Goal: Task Accomplishment & Management: Manage account settings

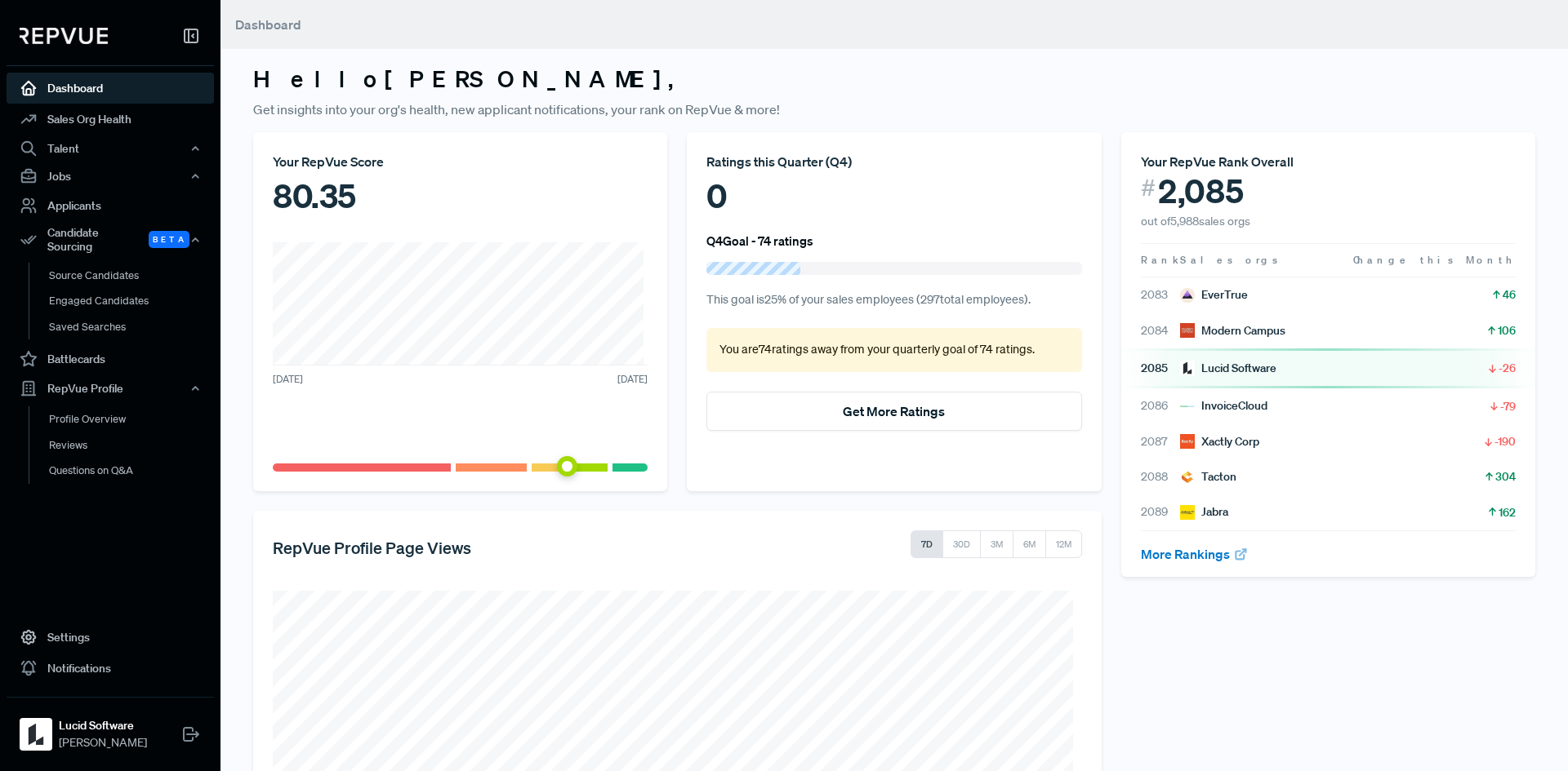
scroll to position [265, 0]
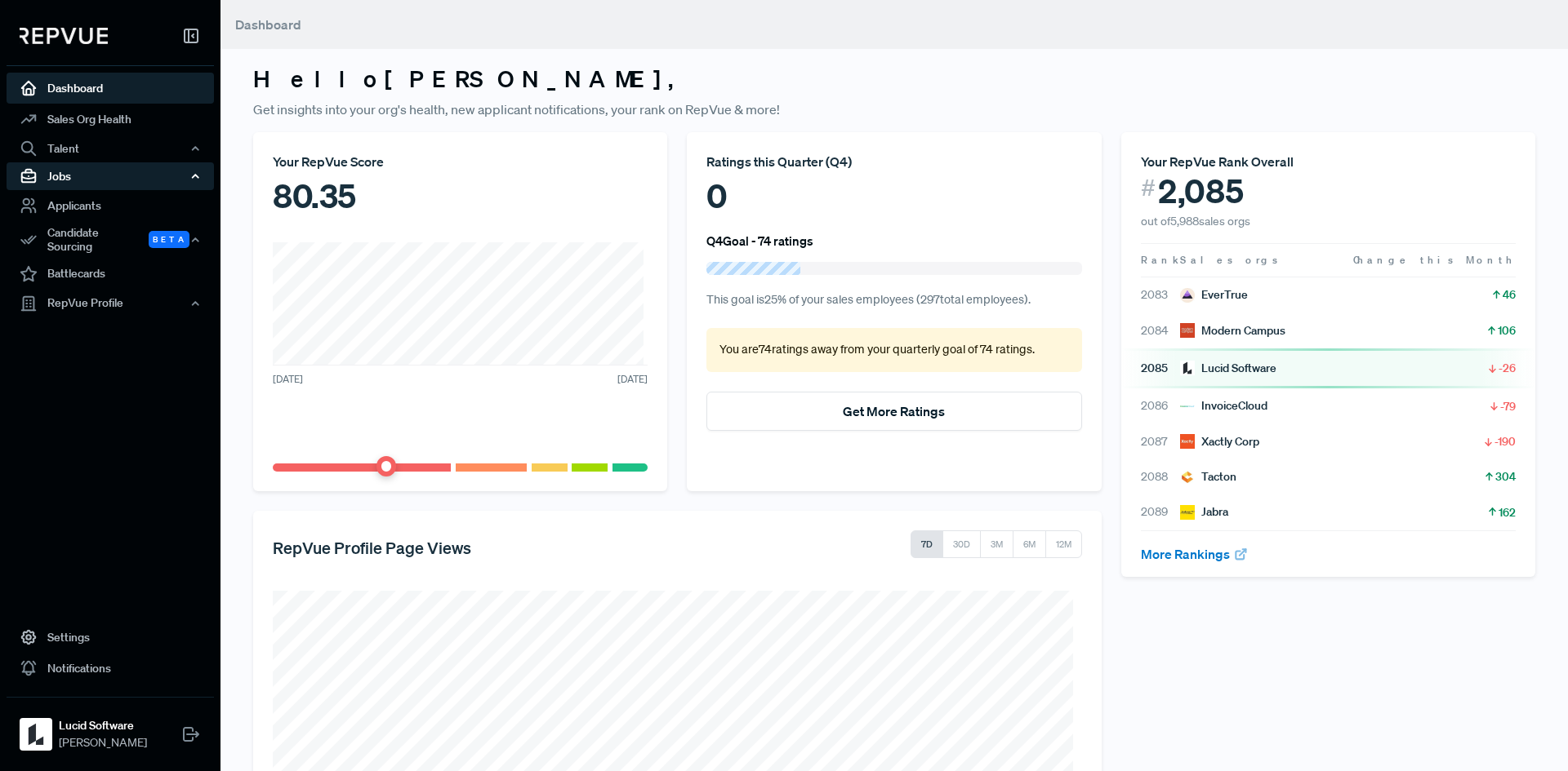
click at [70, 173] on div "Jobs" at bounding box center [110, 176] width 207 height 28
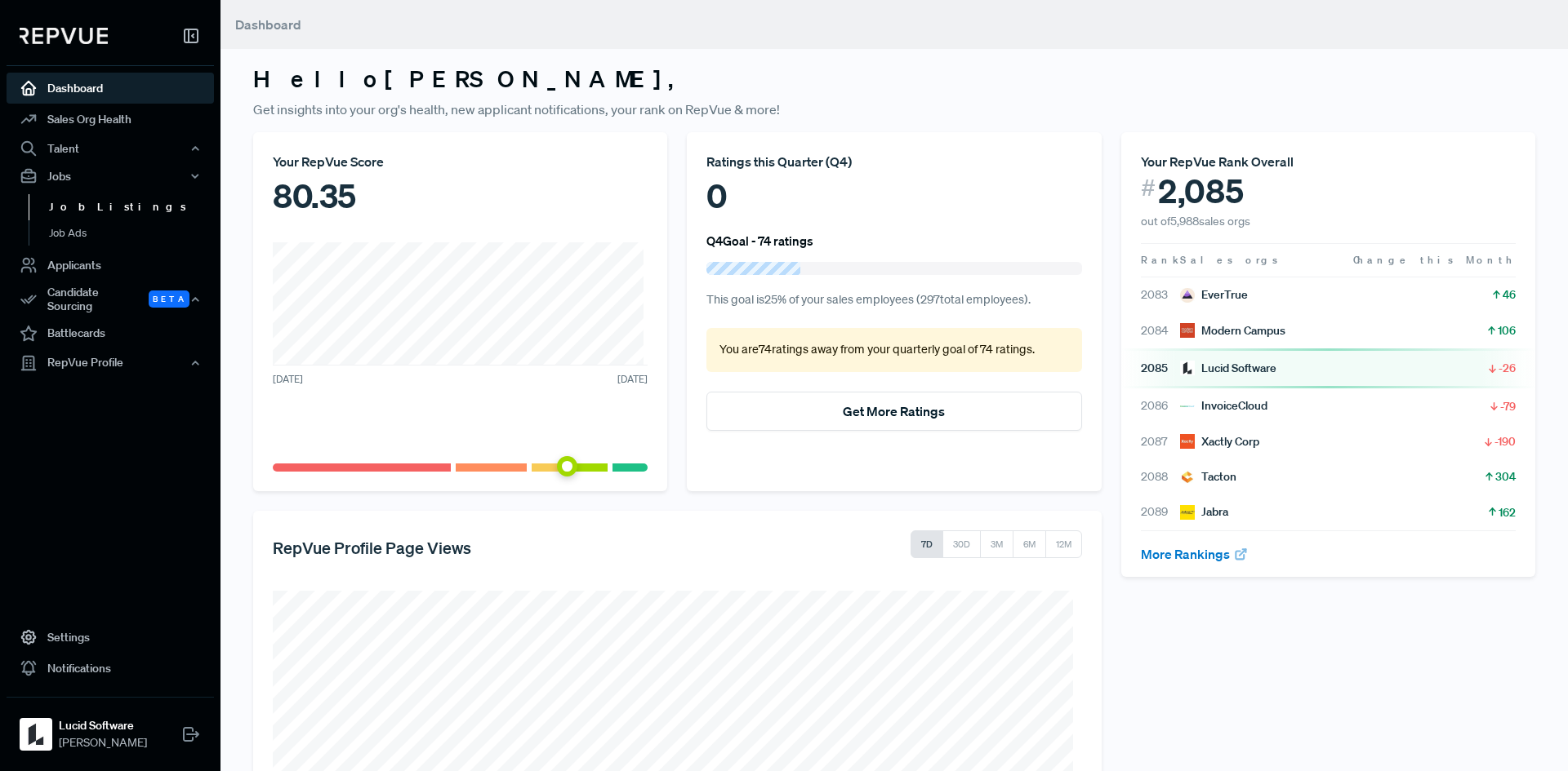
click at [79, 216] on link "Job Listings" at bounding box center [131, 207] width 207 height 26
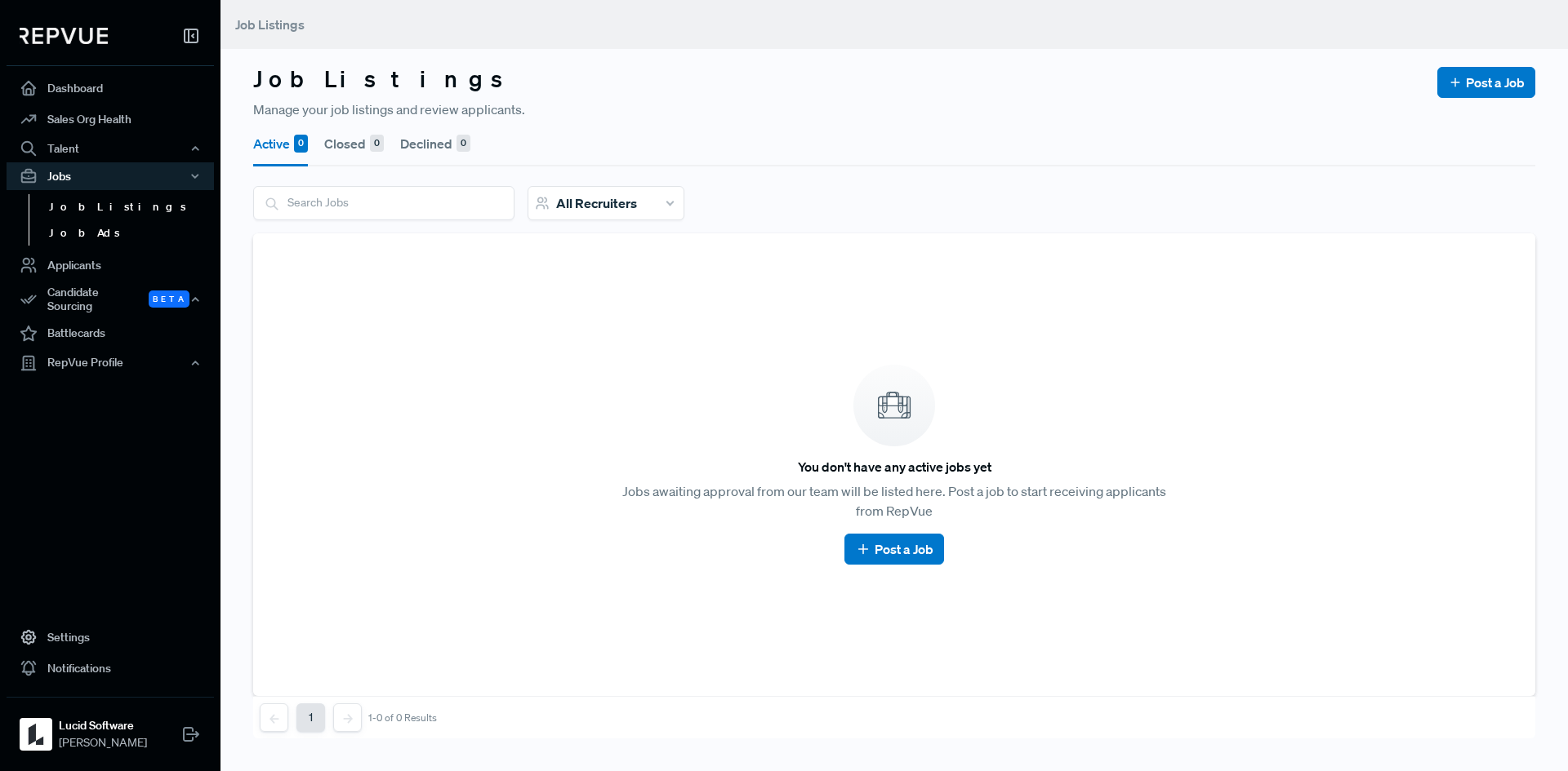
click at [79, 229] on link "Job Ads" at bounding box center [131, 234] width 207 height 26
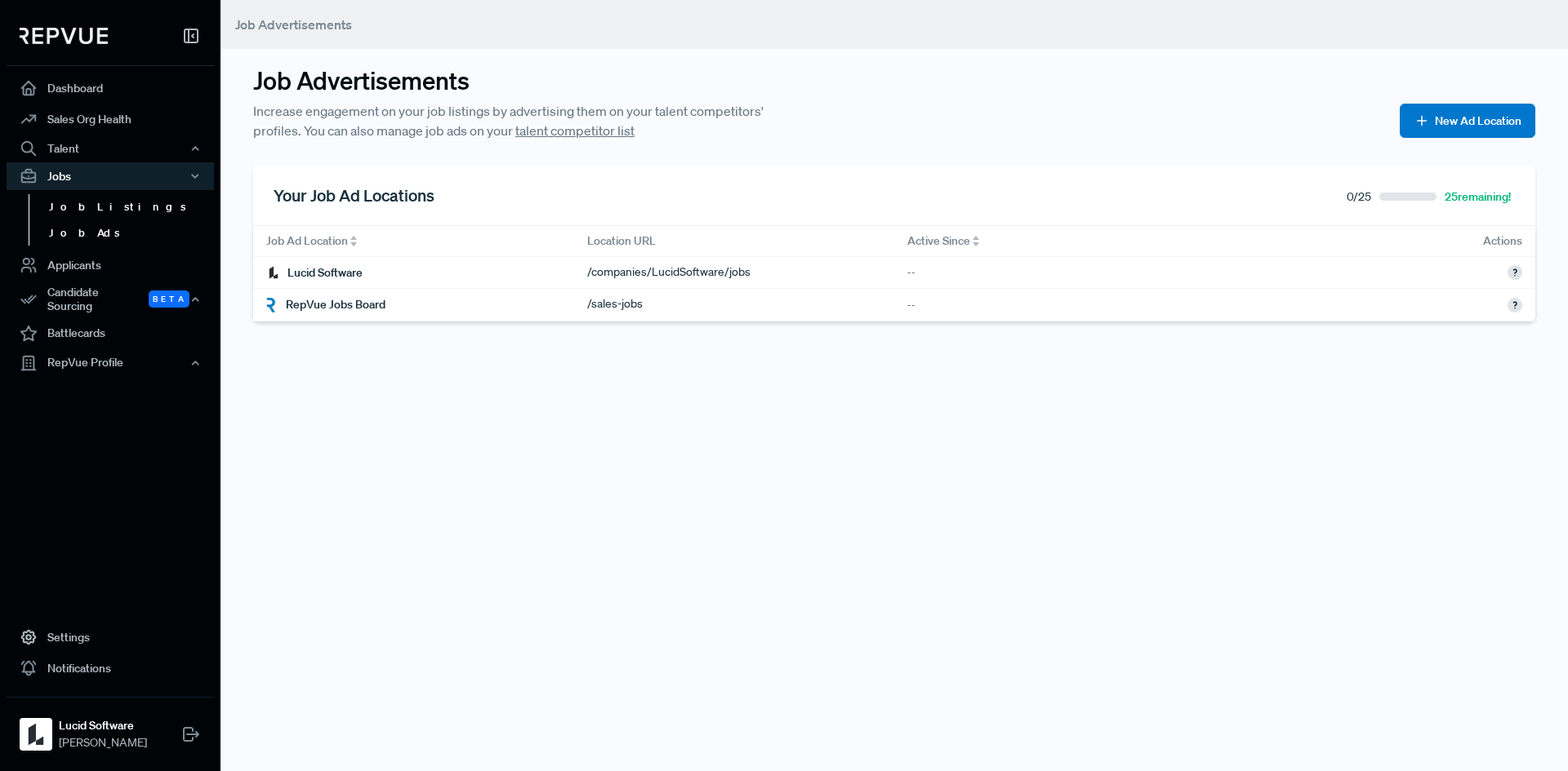
click at [84, 205] on link "Job Listings" at bounding box center [131, 207] width 207 height 26
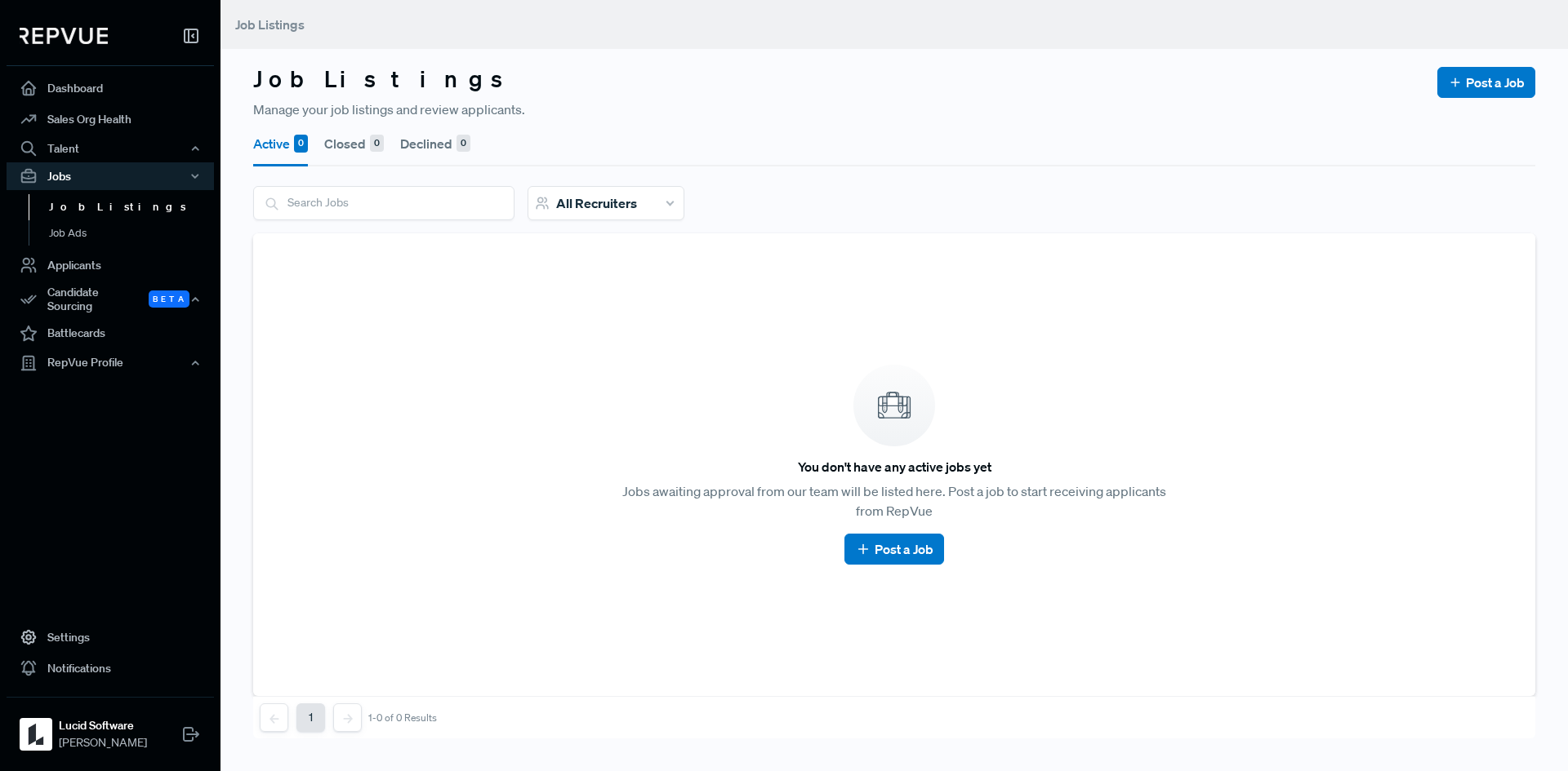
click at [366, 135] on button "Closed 0" at bounding box center [354, 144] width 60 height 46
click at [457, 137] on div "0" at bounding box center [463, 144] width 14 height 18
